Goal: Communication & Community: Share content

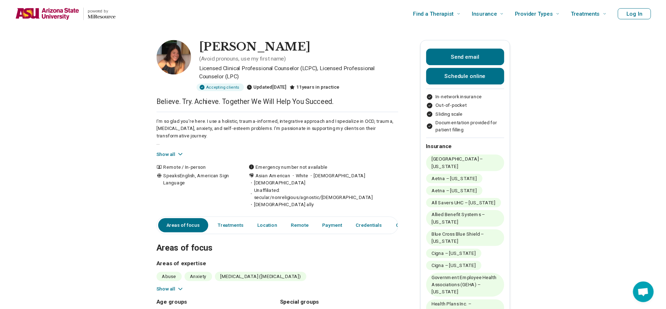
scroll to position [36, 0]
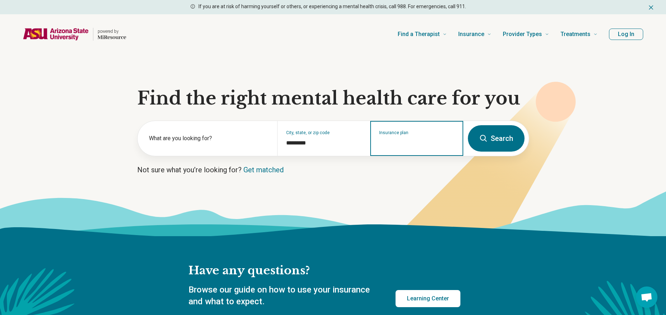
click at [397, 148] on div "Insurance plan" at bounding box center [416, 138] width 93 height 35
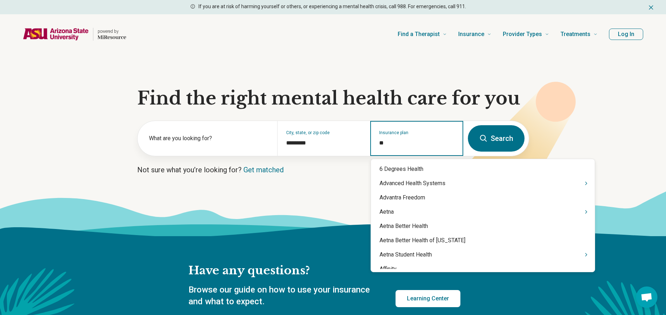
type input "***"
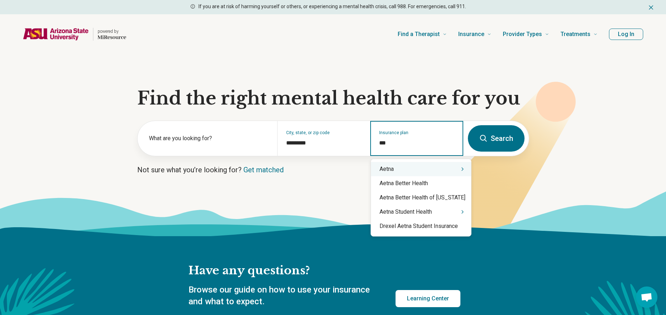
click at [398, 165] on div "Aetna" at bounding box center [421, 169] width 100 height 14
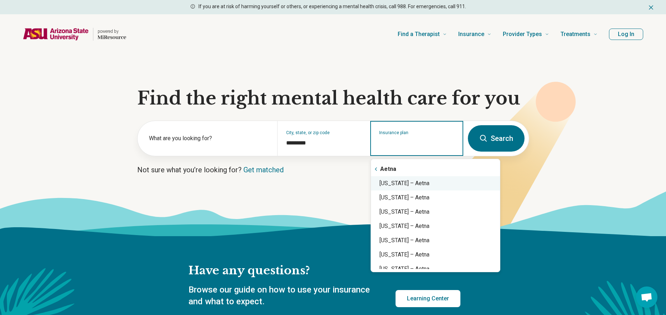
click at [429, 182] on div "Arizona – Aetna" at bounding box center [435, 183] width 129 height 14
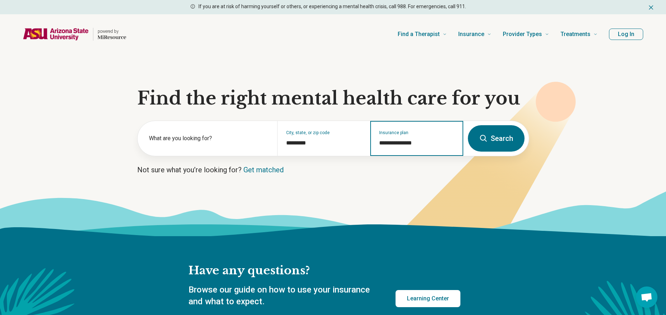
type input "**********"
click at [476, 148] on button "Search" at bounding box center [496, 138] width 57 height 26
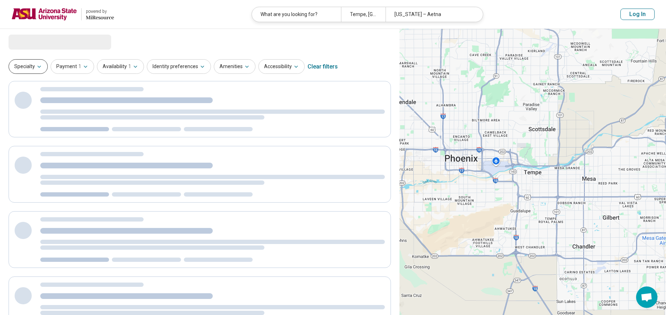
select select "***"
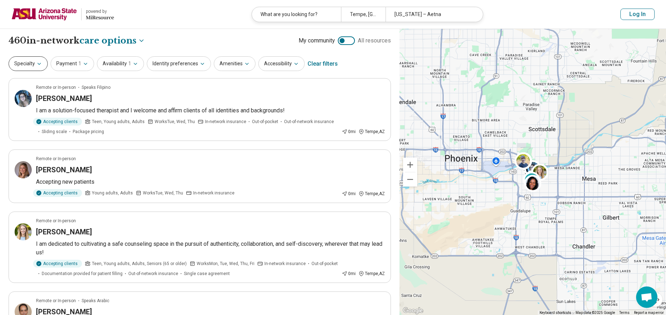
click at [41, 63] on icon "button" at bounding box center [39, 64] width 6 height 6
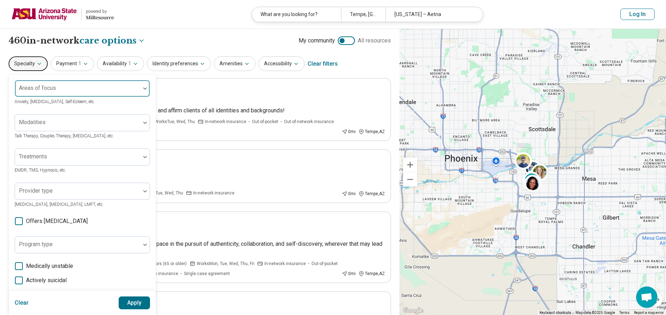
click at [56, 85] on div at bounding box center [77, 89] width 125 height 16
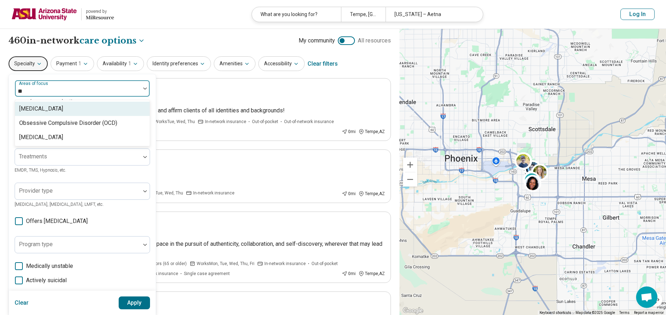
type input "***"
click at [83, 109] on div "Obsessive Compulsive Disorder (OCD)" at bounding box center [68, 108] width 98 height 9
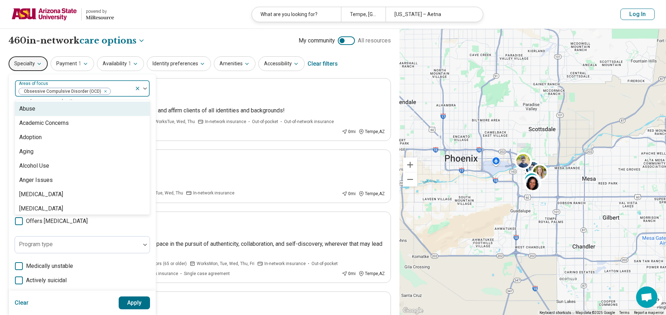
click at [184, 36] on div "**********" at bounding box center [200, 41] width 383 height 12
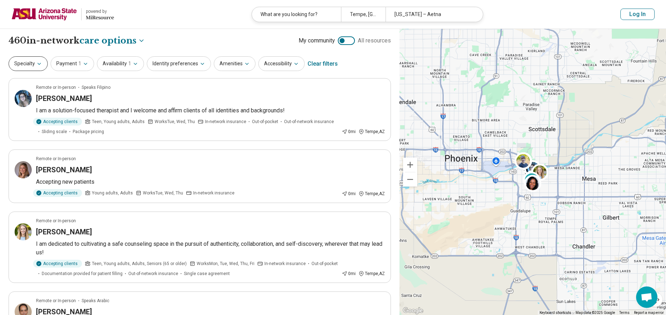
click at [23, 67] on button "Specialty" at bounding box center [28, 63] width 39 height 15
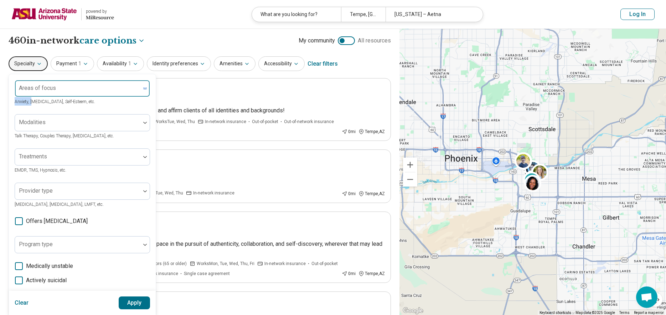
click at [32, 97] on div "Areas of focus Anxiety, Depression, Self-Esteem, etc." at bounding box center [82, 93] width 135 height 26
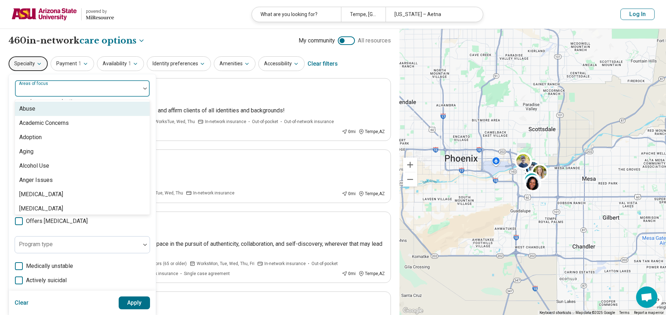
click at [36, 96] on div at bounding box center [78, 91] width 120 height 10
type input "***"
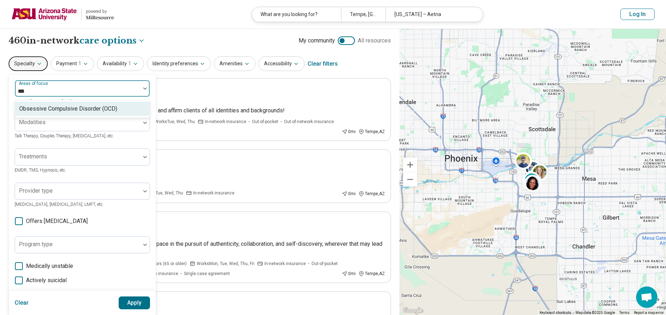
click at [59, 106] on div "Obsessive Compulsive Disorder (OCD)" at bounding box center [68, 108] width 98 height 9
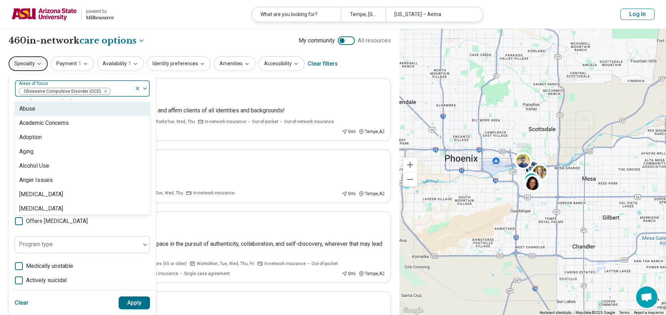
click at [143, 302] on button "Apply" at bounding box center [135, 302] width 32 height 13
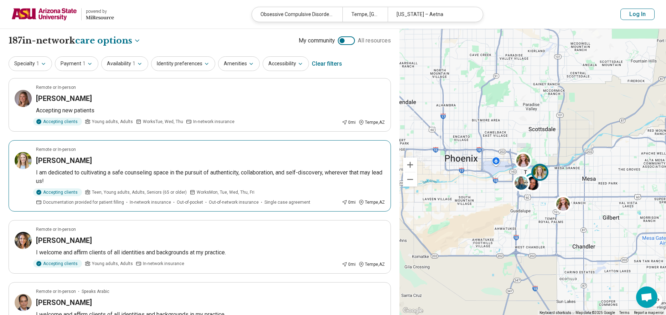
click at [20, 162] on img at bounding box center [23, 160] width 17 height 17
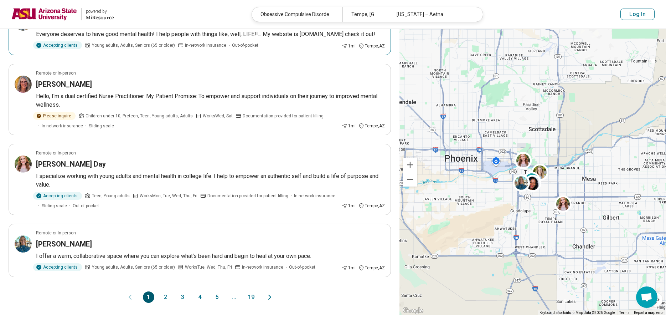
scroll to position [499, 0]
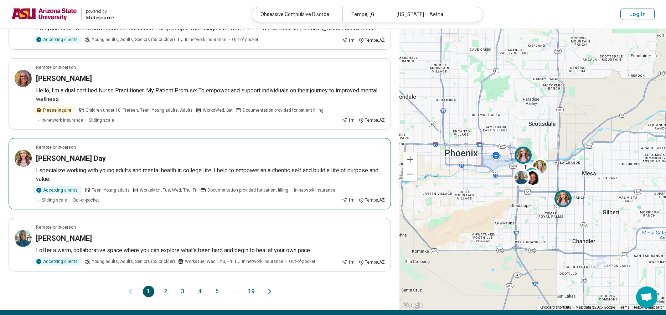
click at [247, 183] on p "I specialize working with young adults and mental health in college life. I hel…" at bounding box center [210, 174] width 349 height 17
click at [123, 231] on article "Remote or In-person Holly Leffhalm I offer a warm, collaborative space where yo…" at bounding box center [200, 244] width 383 height 53
click at [166, 297] on button "2" at bounding box center [165, 291] width 11 height 11
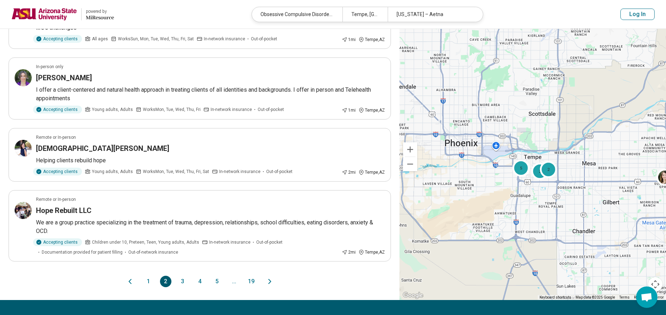
click at [179, 280] on button "3" at bounding box center [182, 281] width 11 height 11
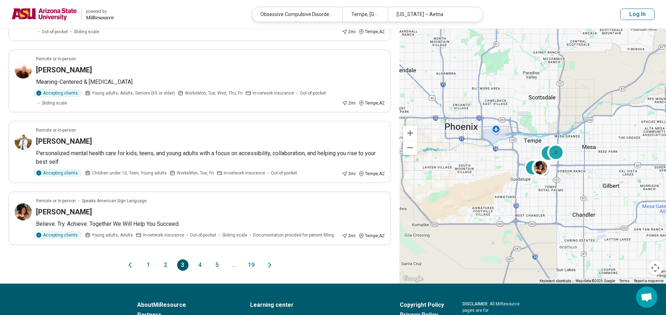
click at [197, 267] on button "4" at bounding box center [199, 264] width 11 height 11
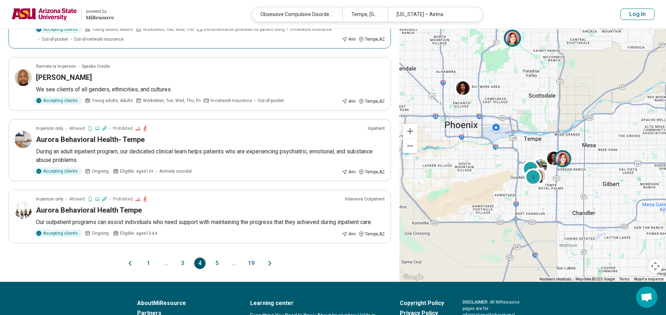
scroll to position [606, 0]
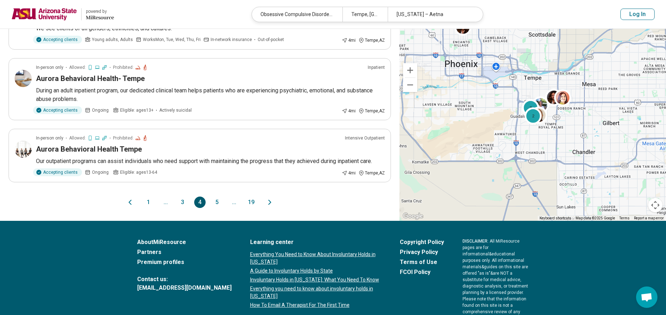
click at [214, 196] on button "5" at bounding box center [216, 201] width 11 height 11
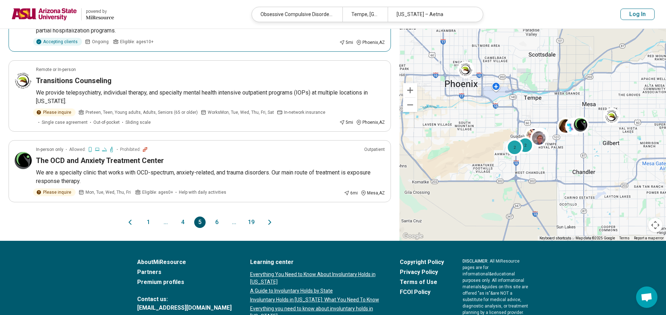
scroll to position [570, 0]
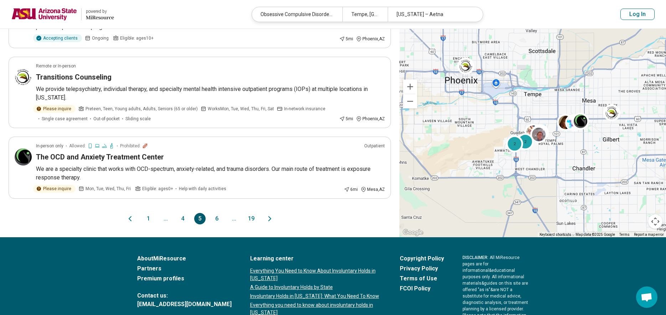
click at [146, 224] on button "1" at bounding box center [148, 218] width 11 height 11
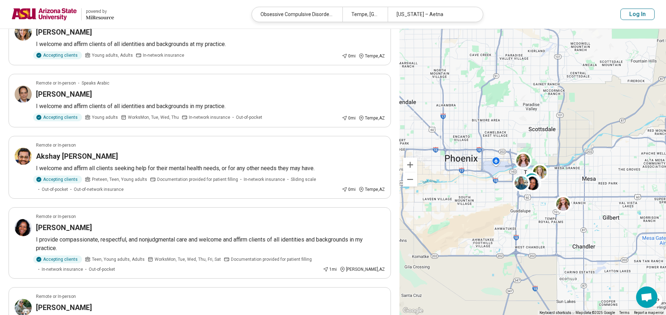
scroll to position [0, 0]
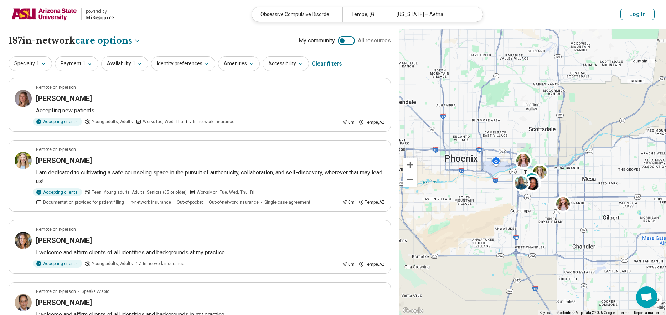
click at [639, 19] on button "Log In" at bounding box center [638, 14] width 34 height 11
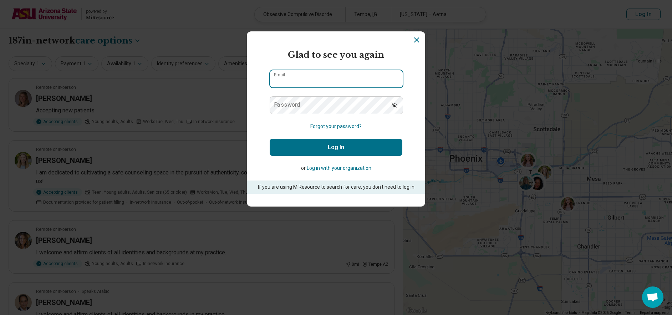
click at [338, 83] on input "Email" at bounding box center [336, 78] width 133 height 17
click at [338, 83] on input "**********" at bounding box center [336, 78] width 133 height 17
type input "**********"
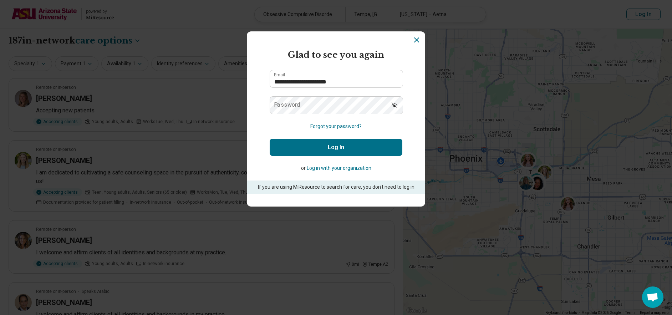
click at [285, 102] on label "Password" at bounding box center [287, 105] width 26 height 6
click at [270, 139] on button "Log In" at bounding box center [336, 147] width 133 height 17
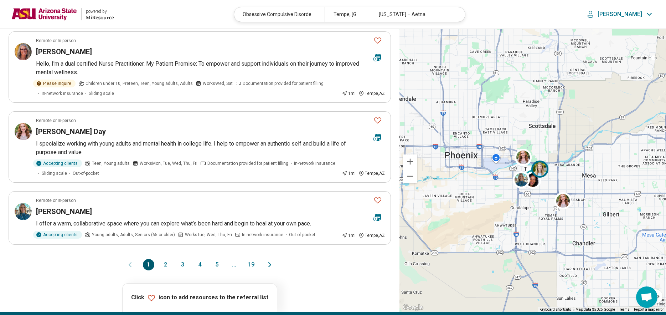
scroll to position [535, 0]
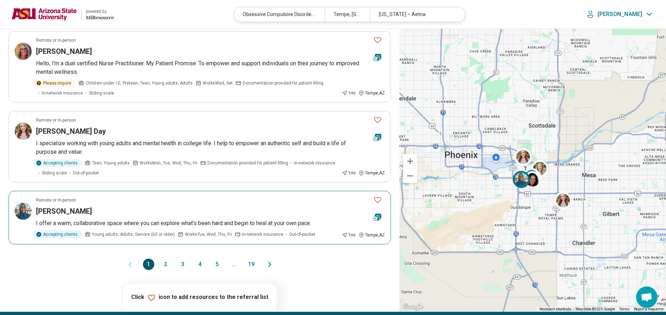
click at [382, 198] on icon "Favorite" at bounding box center [378, 199] width 9 height 9
click at [163, 265] on button "2" at bounding box center [165, 263] width 11 height 11
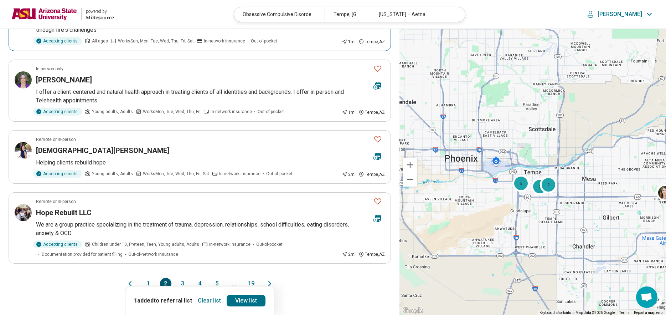
scroll to position [499, 0]
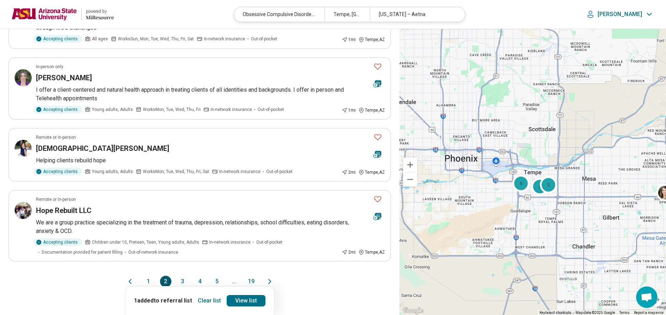
click at [180, 279] on button "3" at bounding box center [182, 281] width 11 height 11
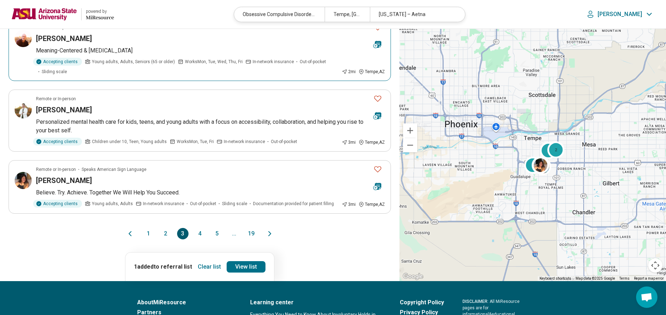
scroll to position [535, 0]
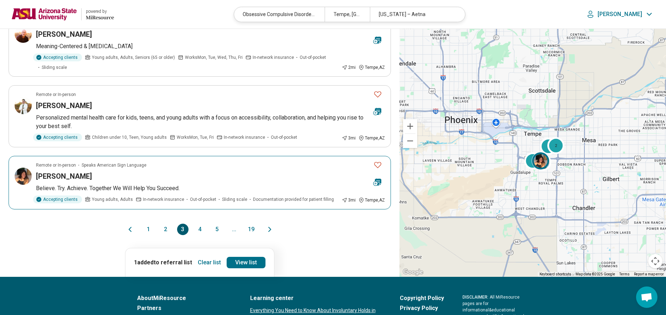
click at [373, 166] on button "Favorite" at bounding box center [378, 165] width 14 height 15
click at [201, 230] on button "4" at bounding box center [199, 229] width 11 height 11
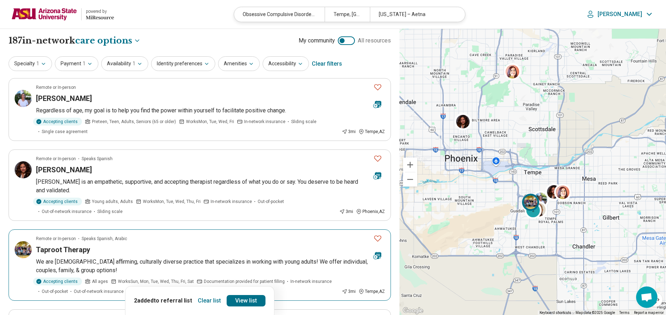
click at [375, 234] on icon "Favorite" at bounding box center [378, 238] width 9 height 9
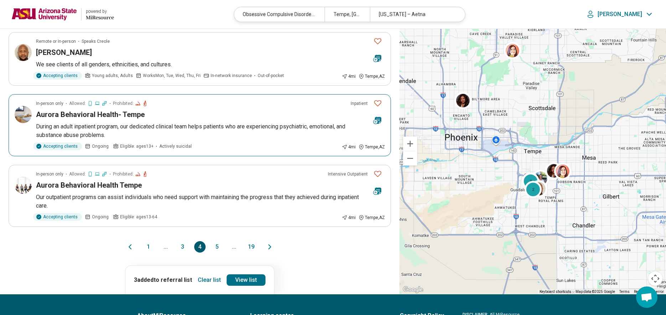
scroll to position [570, 0]
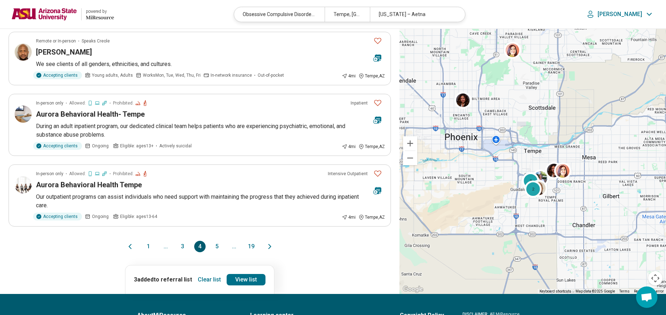
click at [215, 241] on button "5" at bounding box center [216, 246] width 11 height 11
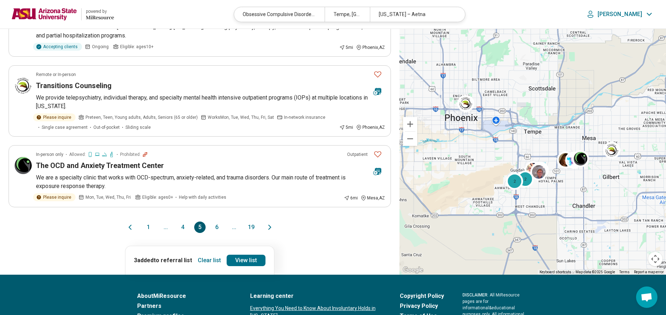
click at [221, 227] on button "6" at bounding box center [216, 226] width 11 height 11
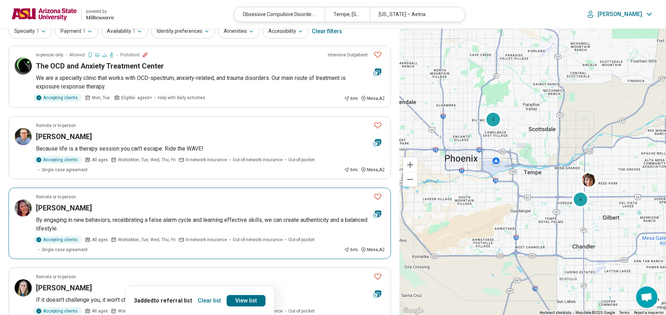
scroll to position [71, 0]
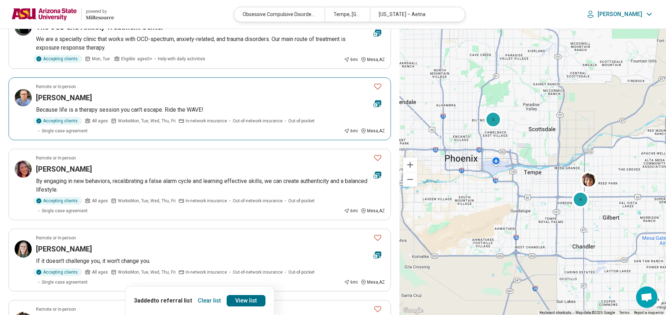
click at [27, 101] on img at bounding box center [23, 97] width 17 height 17
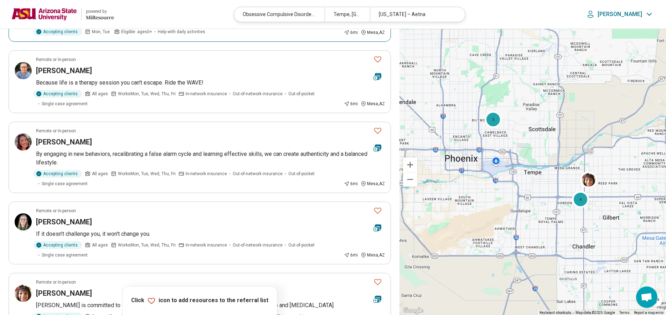
scroll to position [36, 0]
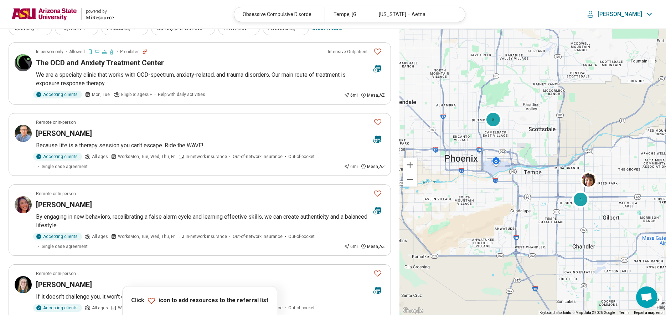
click at [628, 17] on p "[PERSON_NAME]" at bounding box center [620, 14] width 45 height 7
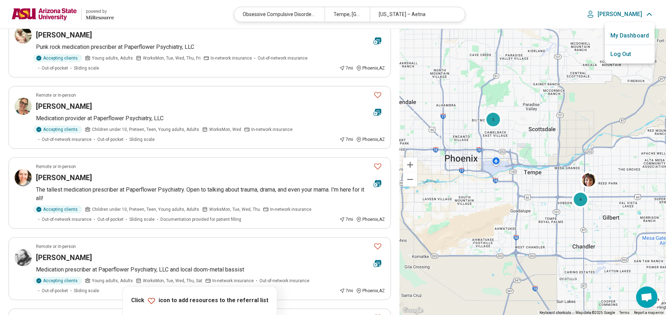
scroll to position [570, 0]
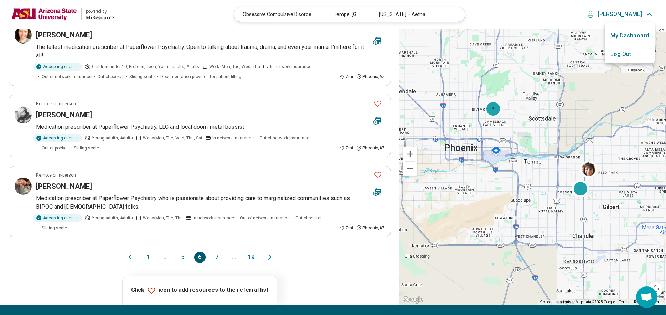
click at [152, 259] on button "1" at bounding box center [148, 256] width 11 height 11
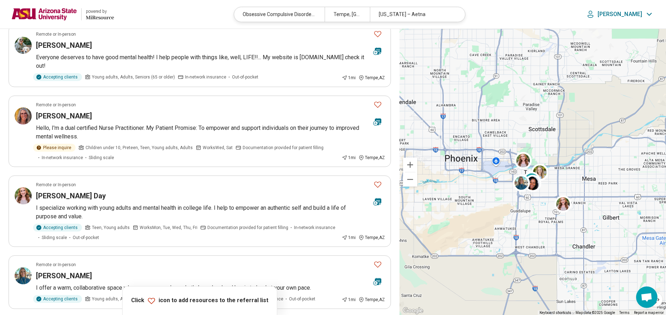
scroll to position [535, 0]
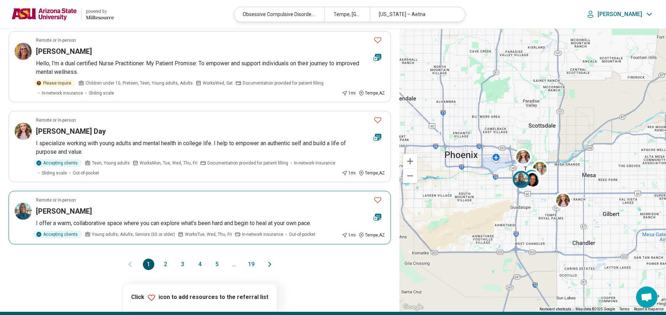
click at [380, 198] on icon "Favorite" at bounding box center [378, 199] width 9 height 9
click at [170, 262] on button "2" at bounding box center [165, 263] width 11 height 11
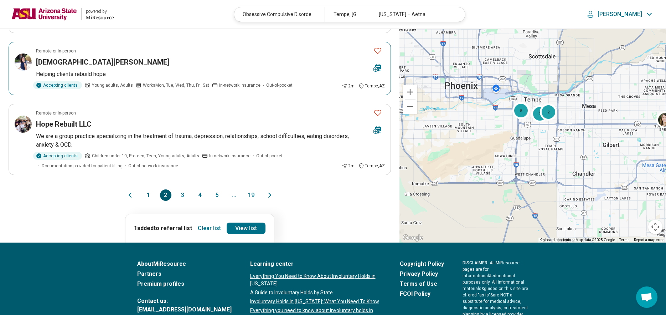
scroll to position [606, 0]
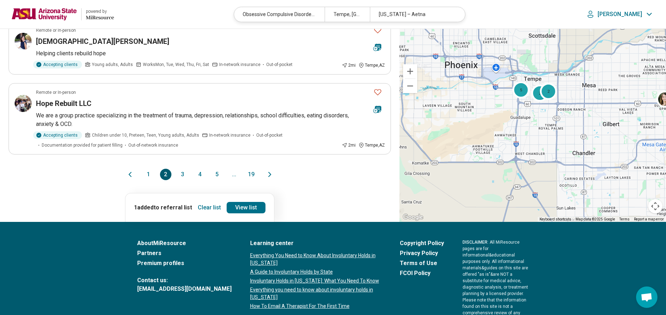
click at [180, 173] on button "3" at bounding box center [182, 174] width 11 height 11
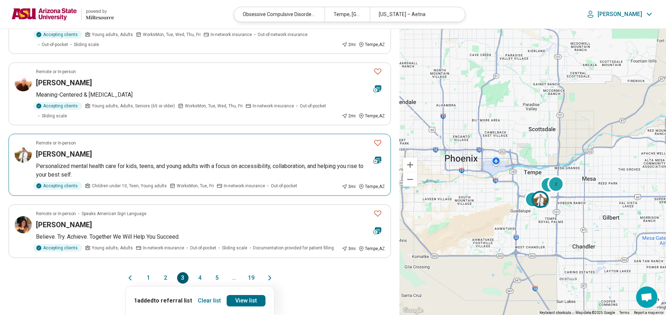
scroll to position [499, 0]
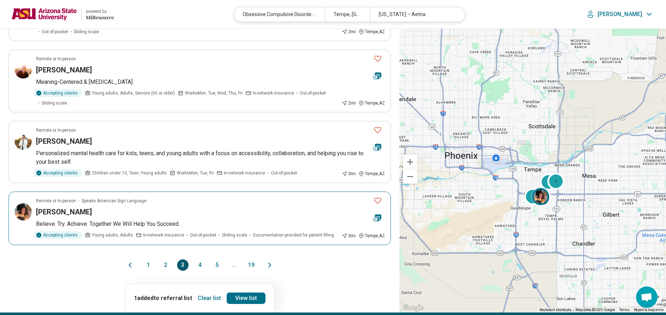
click at [373, 200] on button "Favorite" at bounding box center [378, 200] width 14 height 15
click at [197, 266] on button "4" at bounding box center [199, 264] width 11 height 11
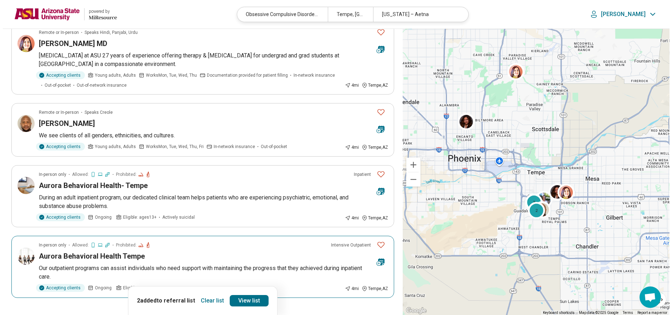
scroll to position [0, 0]
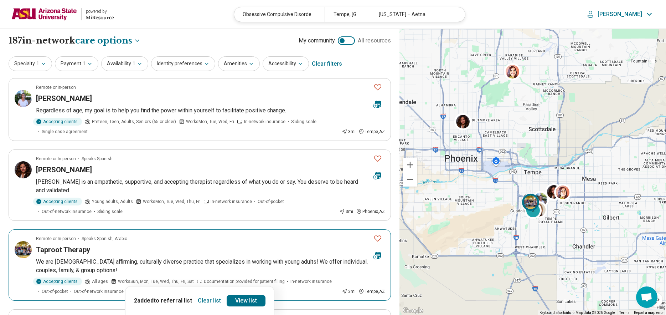
click at [377, 234] on icon "Favorite" at bounding box center [378, 238] width 9 height 9
click at [31, 98] on img at bounding box center [23, 98] width 17 height 17
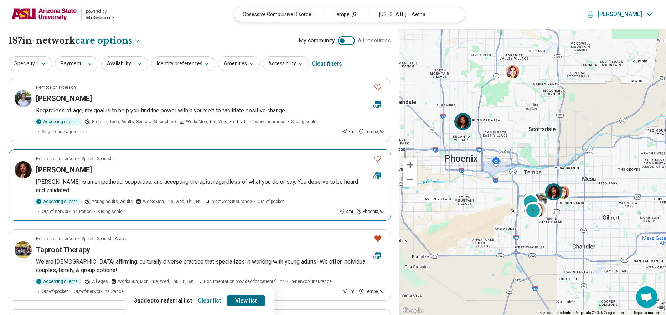
click at [18, 165] on img at bounding box center [23, 169] width 17 height 17
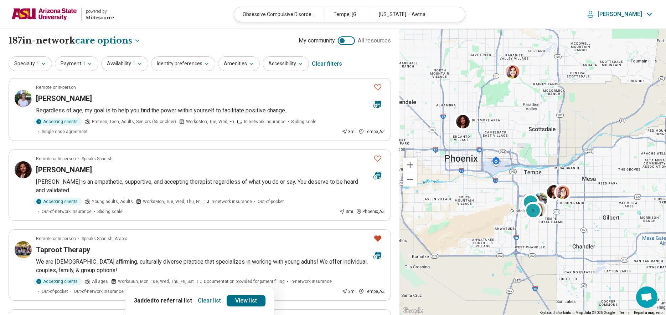
click at [265, 298] on div "Clear list 3 added to referral list View list" at bounding box center [199, 300] width 149 height 29
click at [260, 299] on link "View list" at bounding box center [246, 300] width 39 height 11
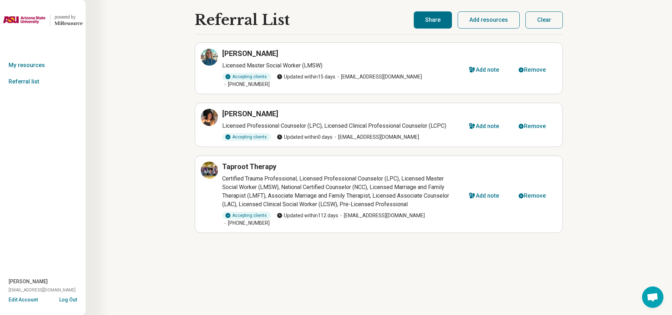
click at [439, 25] on button "Share" at bounding box center [433, 19] width 38 height 17
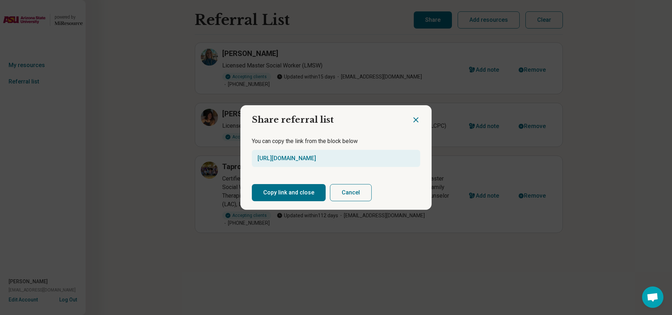
click at [308, 192] on button "Copy link and close" at bounding box center [289, 192] width 74 height 17
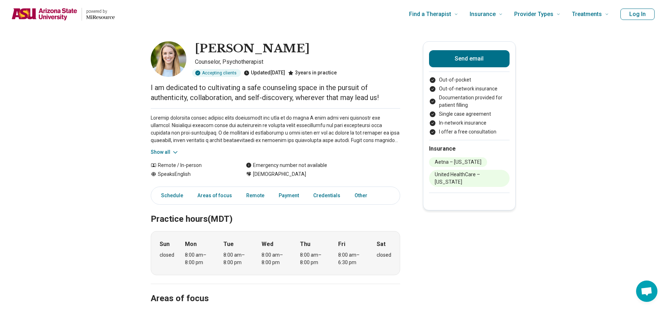
click at [174, 153] on icon at bounding box center [175, 152] width 7 height 7
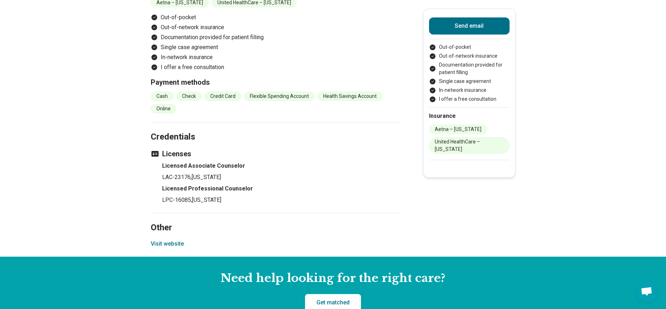
scroll to position [570, 0]
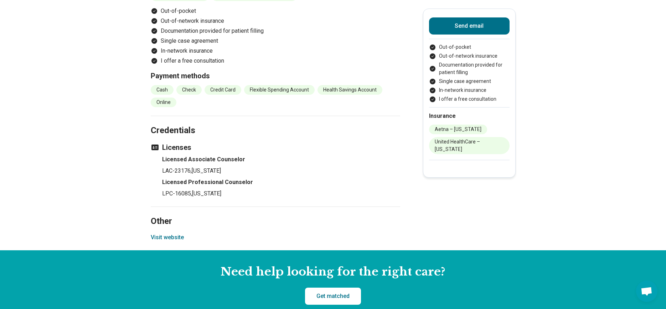
click at [180, 235] on section "Other Visit website" at bounding box center [276, 229] width 250 height 44
click at [181, 234] on button "Visit website" at bounding box center [167, 238] width 33 height 9
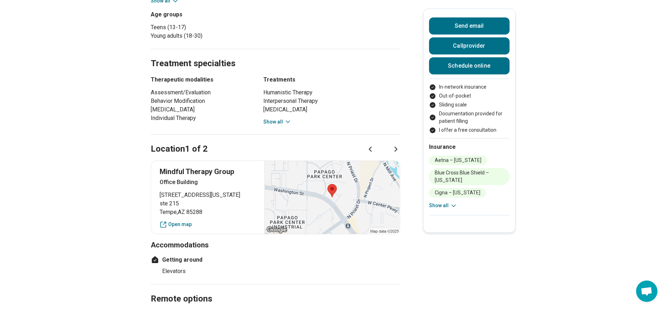
scroll to position [392, 0]
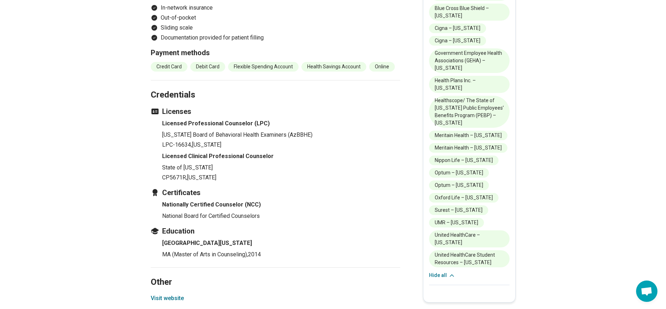
scroll to position [927, 0]
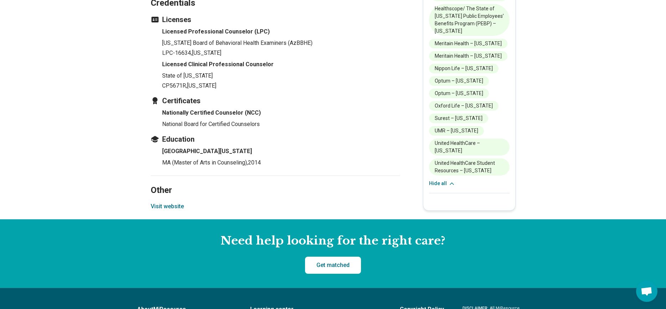
click at [171, 203] on button "Visit website" at bounding box center [167, 207] width 33 height 9
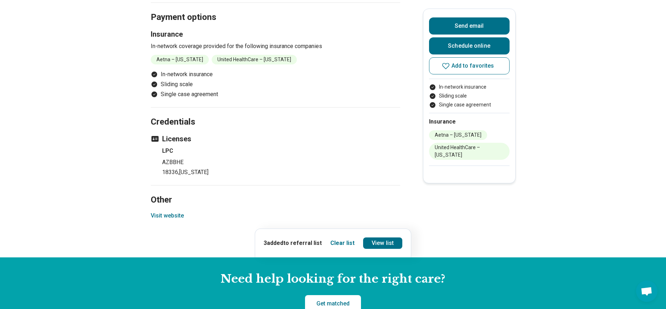
scroll to position [713, 0]
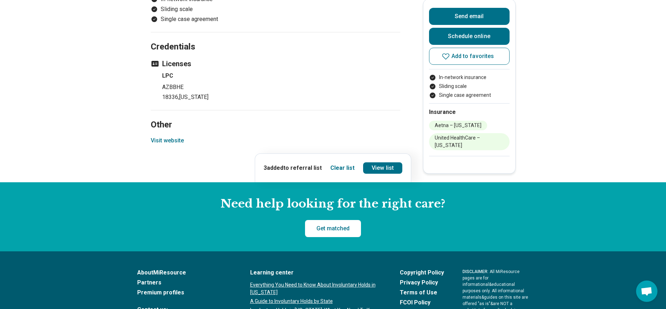
click at [183, 143] on button "Visit website" at bounding box center [167, 141] width 33 height 9
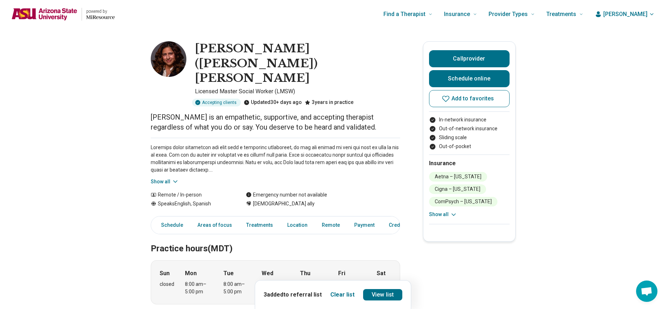
click at [182, 148] on div "Show all" at bounding box center [276, 162] width 250 height 48
click at [182, 152] on div "Show all" at bounding box center [276, 162] width 250 height 48
click at [168, 178] on button "Show all" at bounding box center [165, 181] width 28 height 7
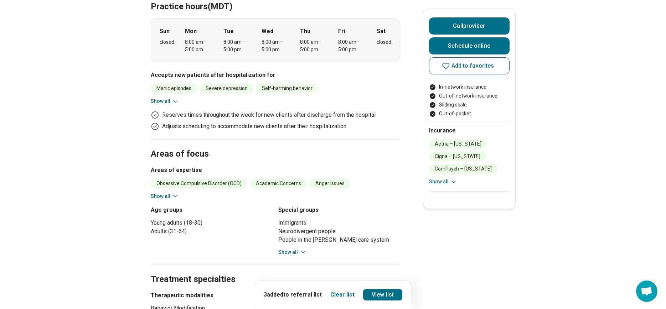
scroll to position [321, 0]
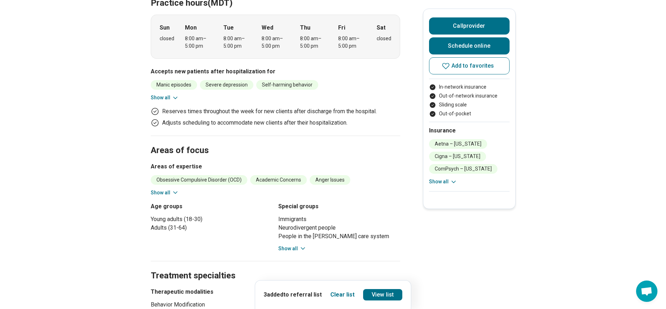
click at [167, 94] on button "Show all" at bounding box center [165, 97] width 28 height 7
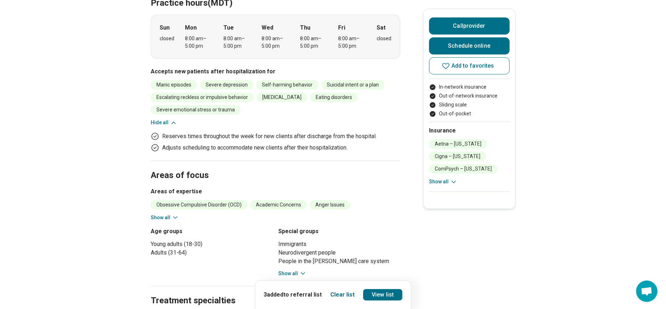
click at [168, 214] on button "Show all" at bounding box center [165, 217] width 28 height 7
